Goal: Navigation & Orientation: Go to known website

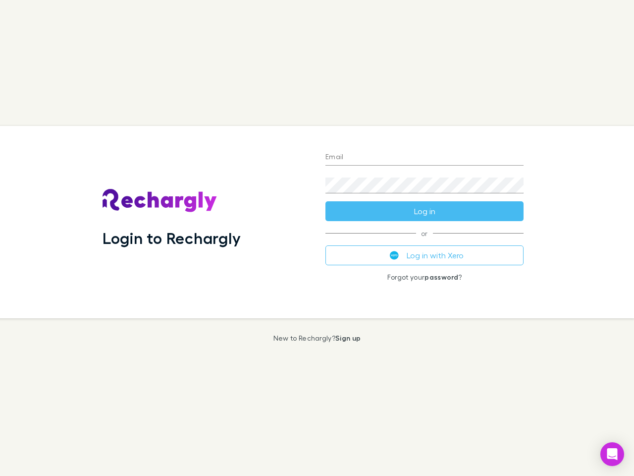
click at [317, 238] on div "Login to Rechargly" at bounding box center [206, 222] width 223 height 192
click at [425, 158] on input "Email" at bounding box center [425, 158] width 198 height 16
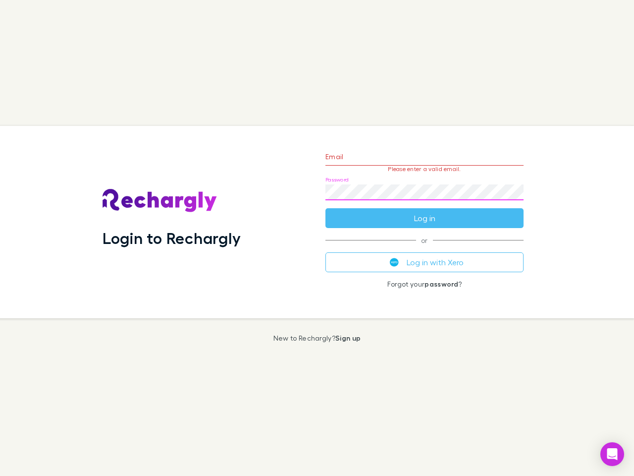
click at [425, 211] on form "Email Please enter a valid email. Password Log in" at bounding box center [425, 185] width 198 height 86
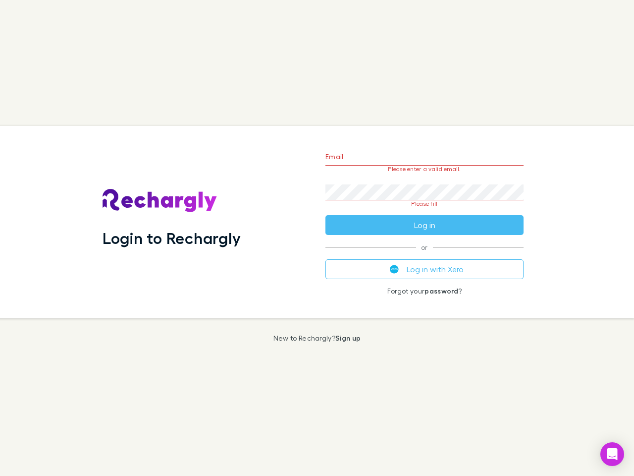
click at [425, 255] on div "Email Please enter a valid email. Password Please fill Log in or Log in with Xe…" at bounding box center [425, 222] width 214 height 192
click at [613, 454] on icon "Open Intercom Messenger" at bounding box center [613, 454] width 10 height 12
